Goal: Information Seeking & Learning: Check status

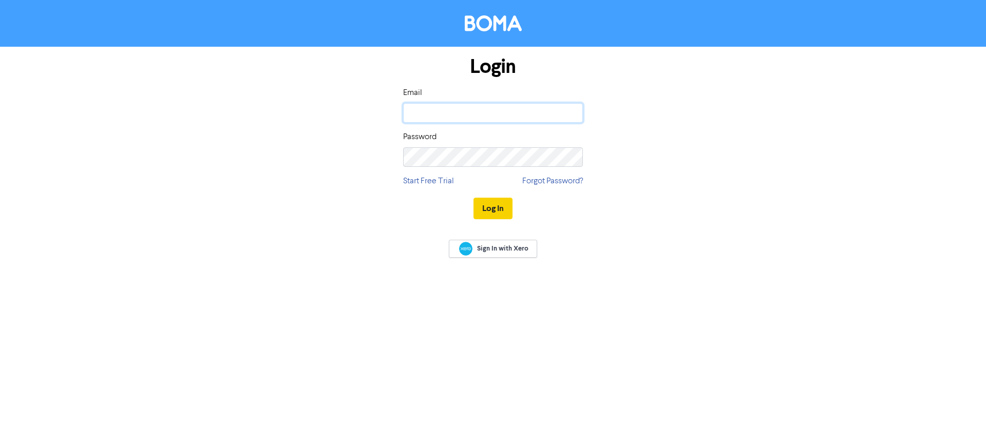
type input "[EMAIL_ADDRESS][DOMAIN_NAME]"
click at [501, 213] on button "Log In" at bounding box center [493, 209] width 39 height 22
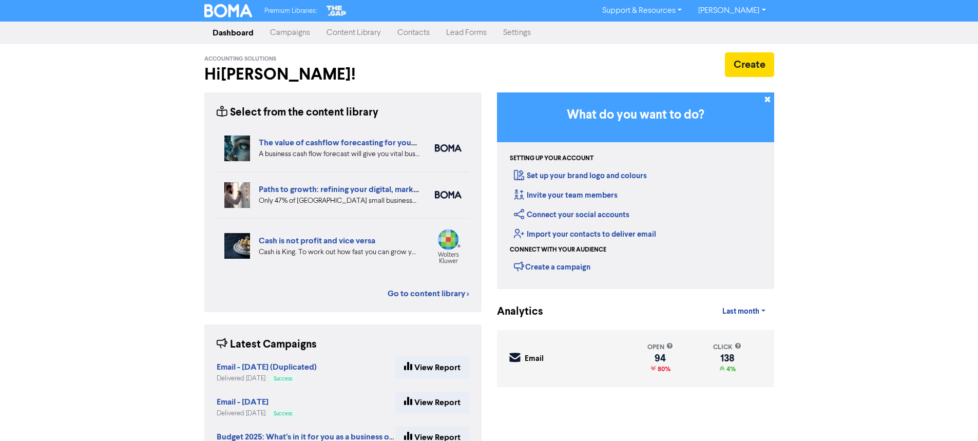
click at [338, 30] on link "Content Library" at bounding box center [353, 33] width 71 height 21
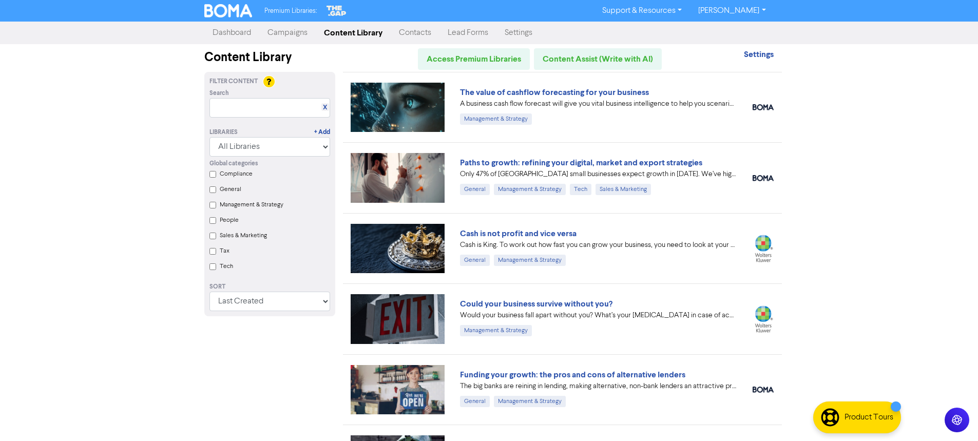
click at [290, 32] on link "Campaigns" at bounding box center [287, 33] width 56 height 21
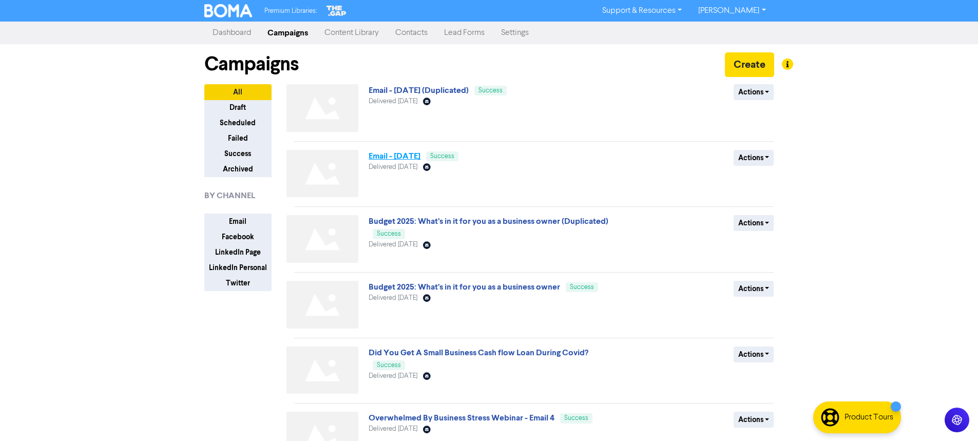
click at [421, 155] on link "Email - [DATE]" at bounding box center [395, 156] width 52 height 10
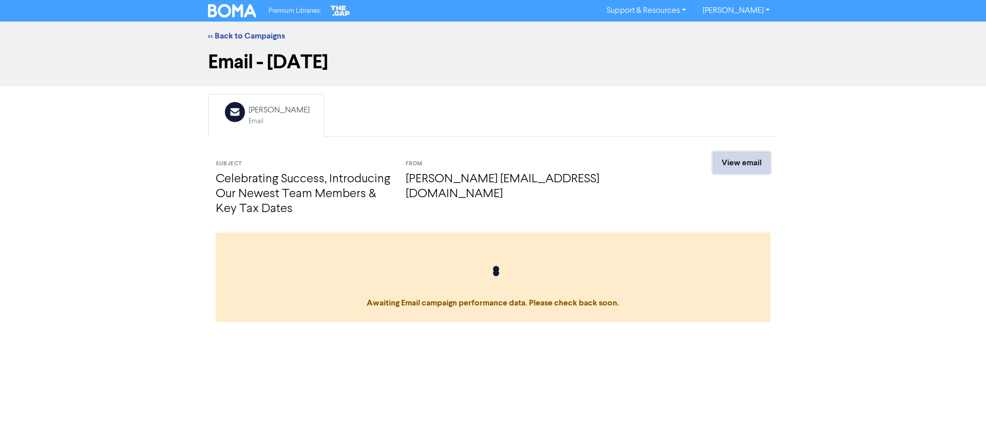
click at [718, 158] on link "View email" at bounding box center [742, 163] width 58 height 22
